Goal: Information Seeking & Learning: Learn about a topic

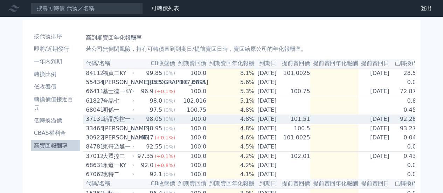
scroll to position [35, 0]
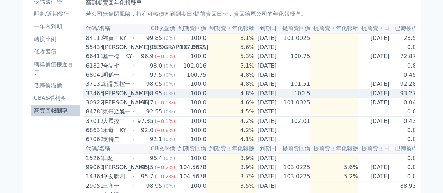
click at [136, 98] on td "98.95 (0%)" at bounding box center [155, 93] width 40 height 9
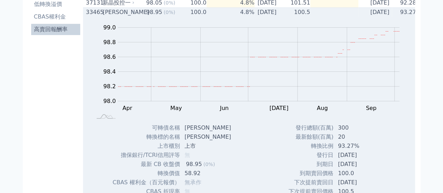
scroll to position [105, 0]
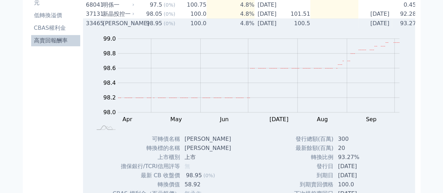
click at [110, 26] on div "[PERSON_NAME]" at bounding box center [118, 23] width 30 height 8
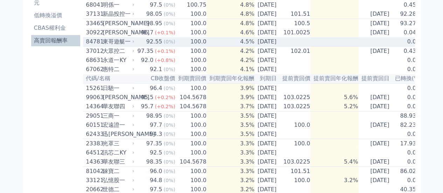
click at [145, 46] on div "92.55" at bounding box center [154, 41] width 19 height 8
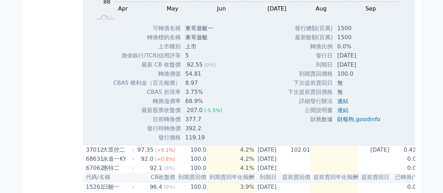
scroll to position [245, 0]
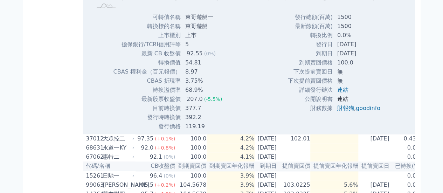
click at [339, 102] on link "連結" at bounding box center [342, 99] width 11 height 7
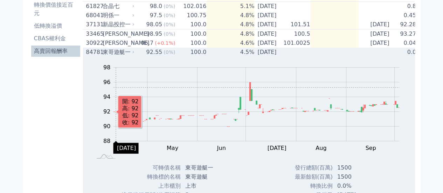
scroll to position [70, 0]
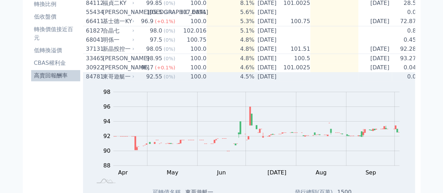
click at [108, 81] on div "東哥遊艇一" at bounding box center [118, 76] width 30 height 8
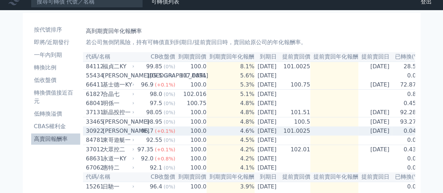
scroll to position [0, 0]
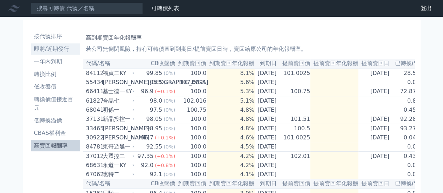
click at [47, 51] on li "即將/近期發行" at bounding box center [55, 49] width 49 height 8
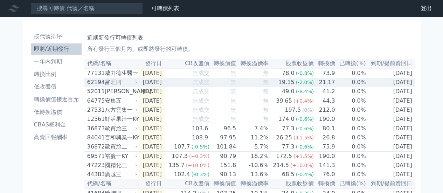
click at [152, 84] on td "[DATE]" at bounding box center [152, 82] width 26 height 9
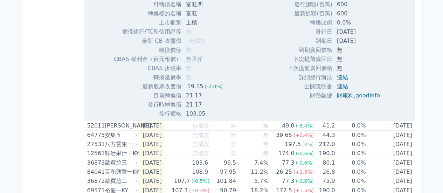
scroll to position [210, 0]
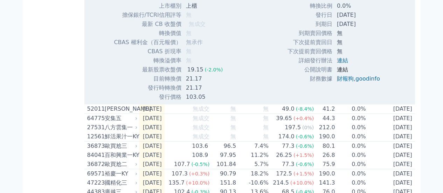
click at [341, 71] on link "連結" at bounding box center [342, 69] width 11 height 7
